Goal: Task Accomplishment & Management: Use online tool/utility

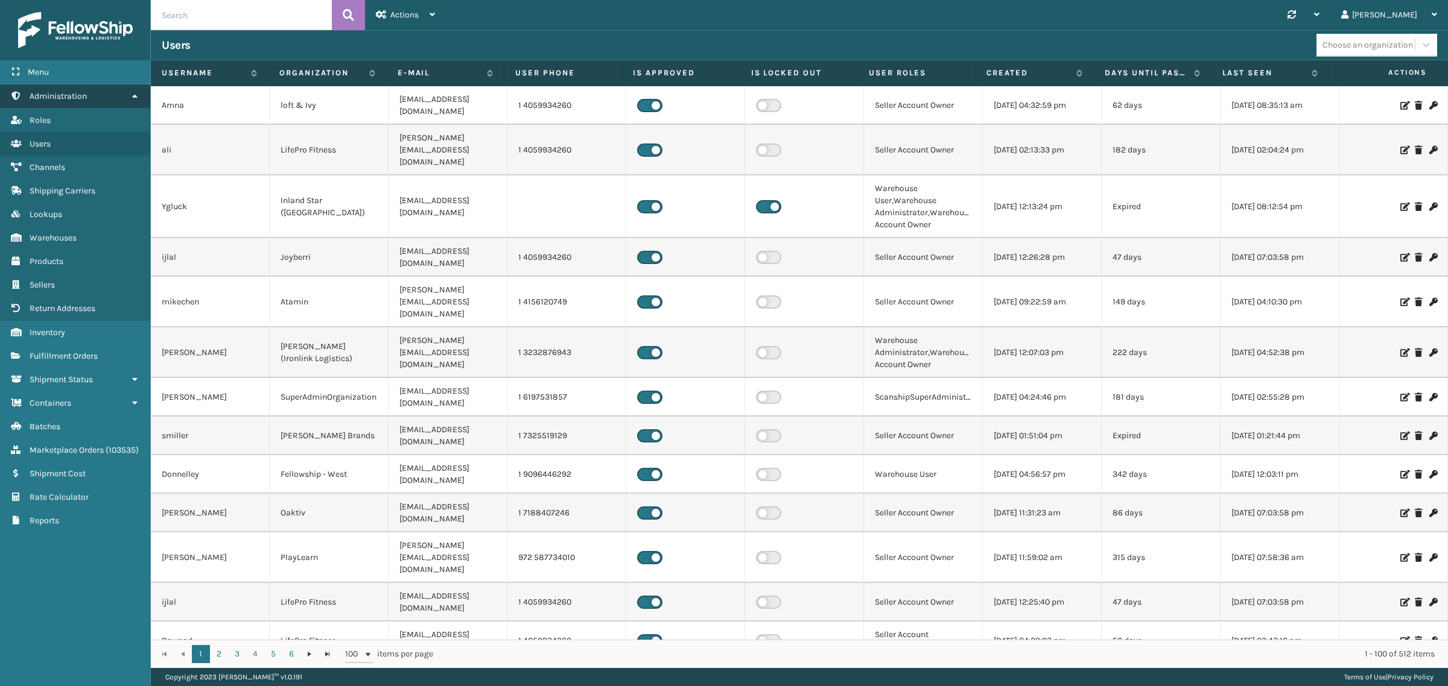
click at [133, 86] on link "Administration" at bounding box center [75, 96] width 150 height 24
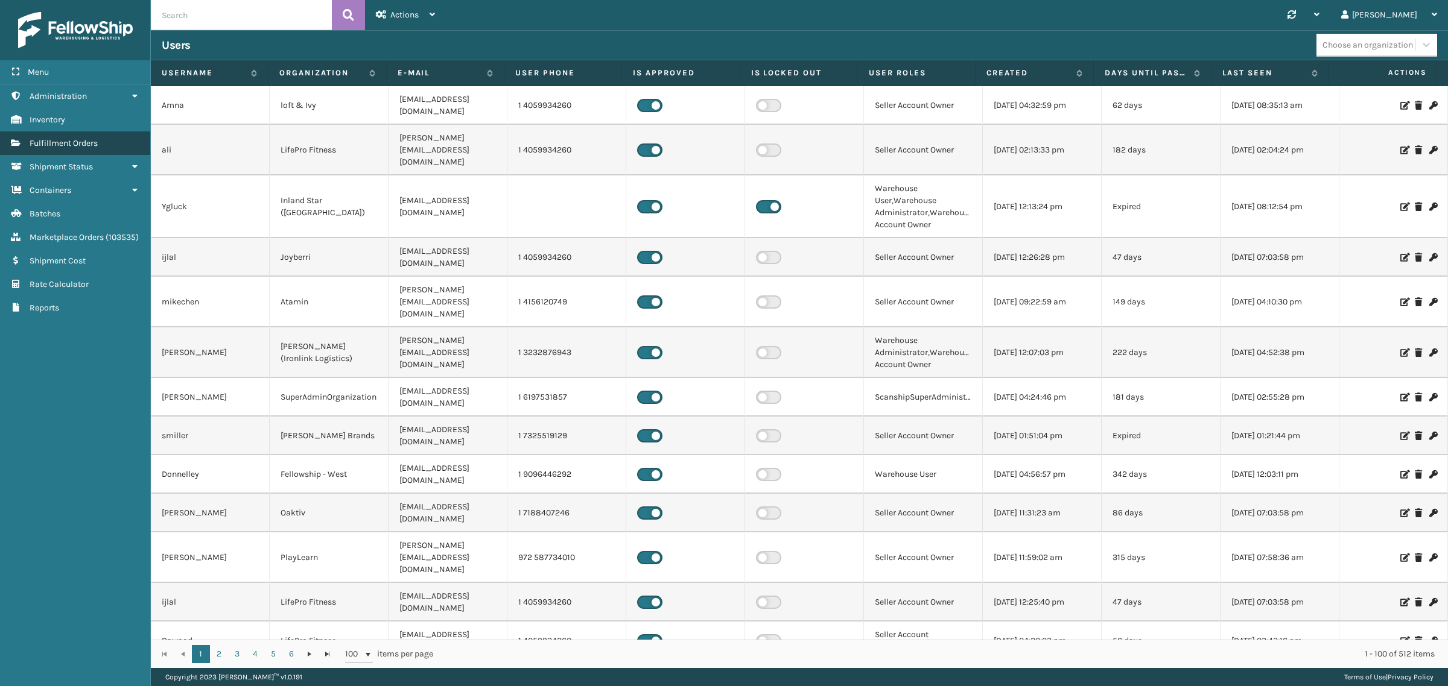
click at [121, 133] on link "Fulfillment Orders" at bounding box center [75, 143] width 150 height 24
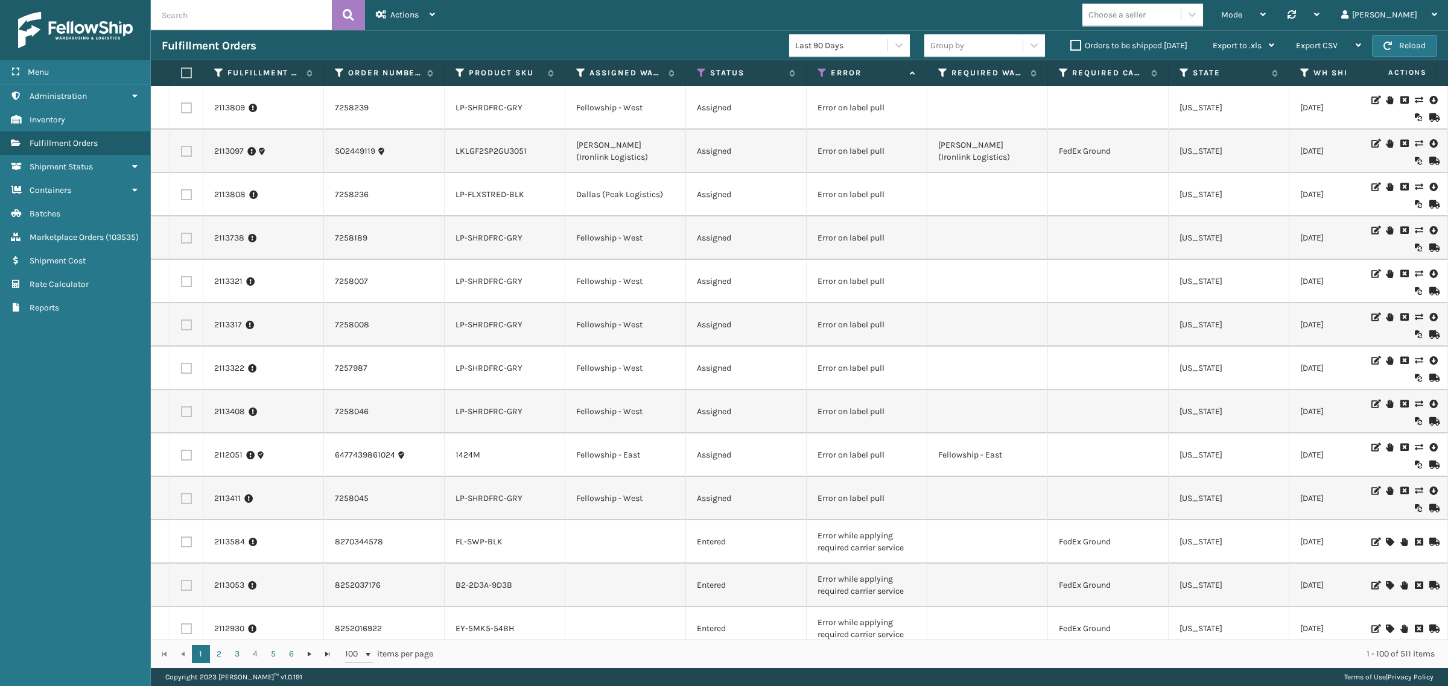
click at [547, 29] on div "Mode Regular Mode Picking Mode Labeling Mode Palletizing Mode Exit Scan Mode Ch…" at bounding box center [947, 15] width 1002 height 30
click at [1405, 45] on button "Reload" at bounding box center [1404, 46] width 65 height 22
